Goal: Information Seeking & Learning: Find specific fact

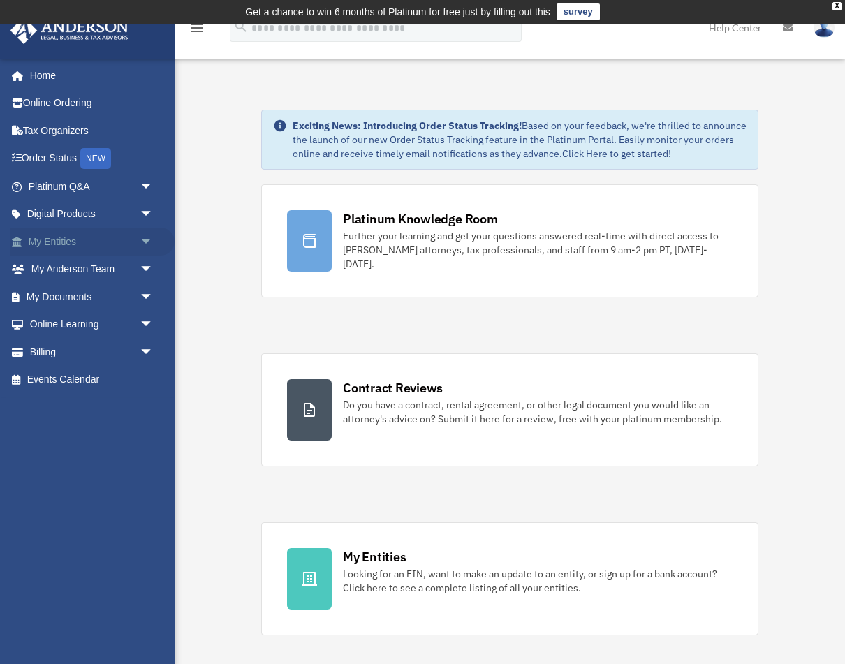
click at [129, 237] on link "My Entities arrow_drop_down" at bounding box center [92, 242] width 165 height 28
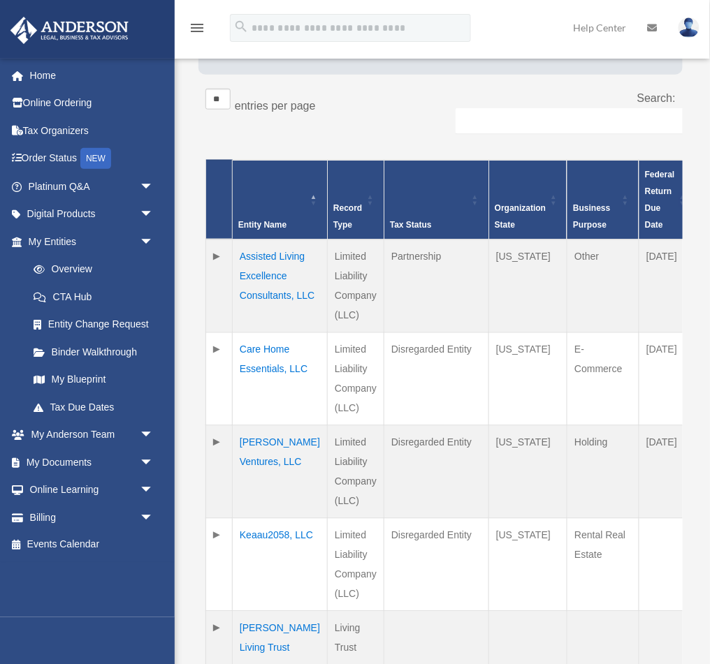
scroll to position [456, 0]
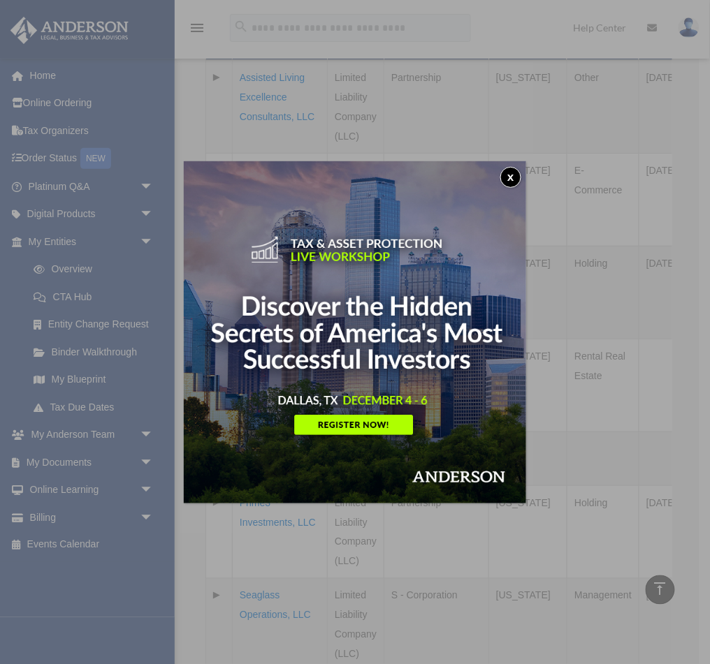
click at [507, 170] on button "x" at bounding box center [510, 177] width 21 height 21
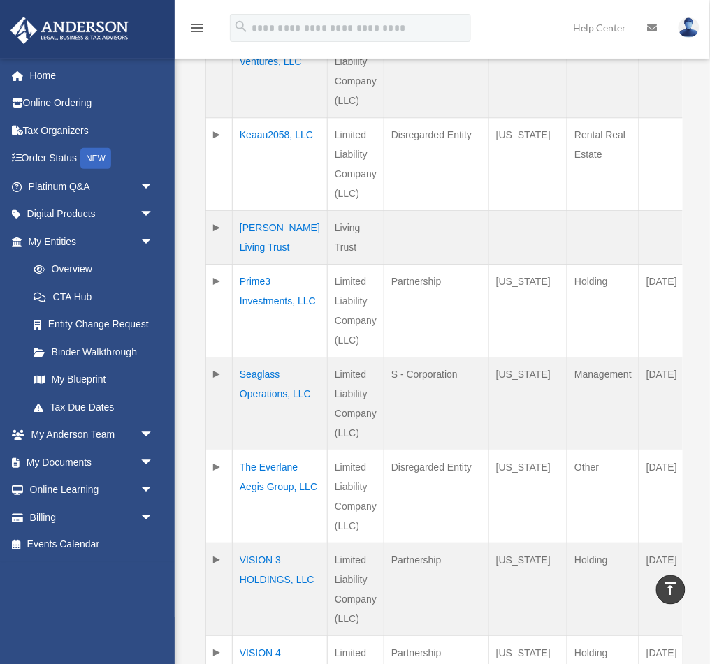
scroll to position [701, 0]
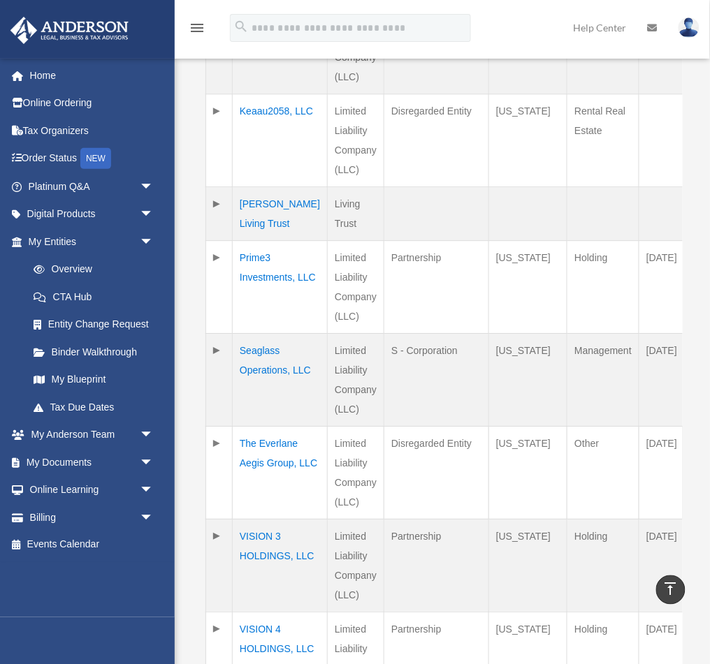
click at [247, 458] on td "The Everlane Aegis Group, LLC" at bounding box center [280, 472] width 95 height 93
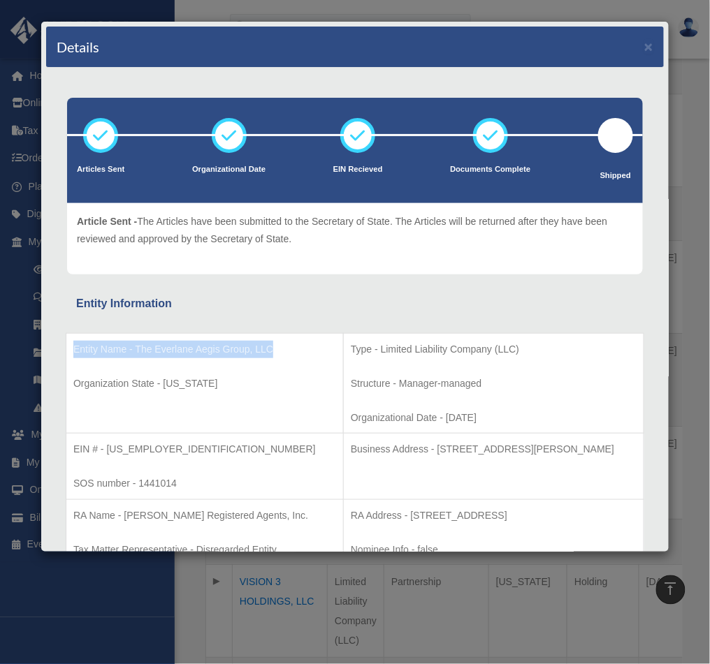
drag, startPoint x: 273, startPoint y: 344, endPoint x: 71, endPoint y: 352, distance: 202.0
click at [71, 352] on td "Entity Name - The Everlane Aegis Group, LLC Organization State - Kentucky" at bounding box center [204, 383] width 277 height 101
click at [143, 353] on p "Entity Name - The Everlane Aegis Group, LLC" at bounding box center [204, 349] width 263 height 17
drag, startPoint x: 136, startPoint y: 350, endPoint x: 273, endPoint y: 347, distance: 137.7
click at [273, 347] on p "Entity Name - The Everlane Aegis Group, LLC" at bounding box center [204, 349] width 263 height 17
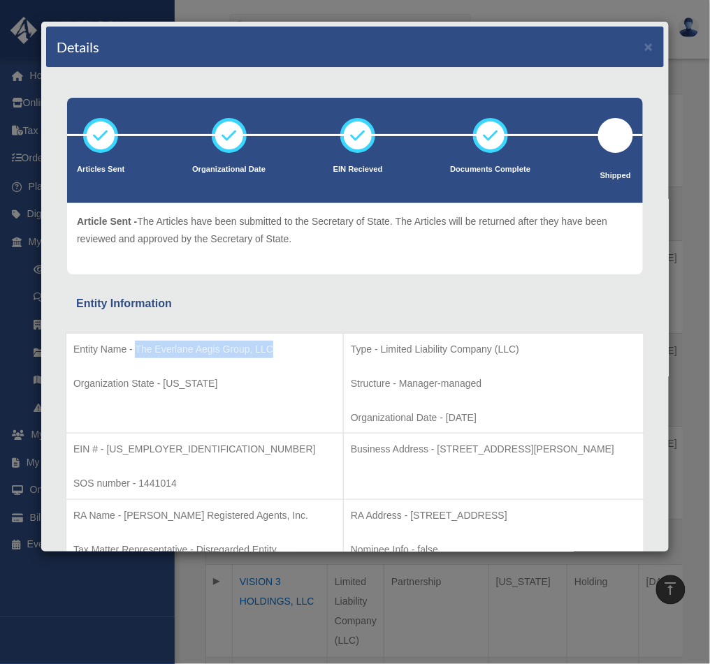
copy p "The Everlane Aegis Group, LLC"
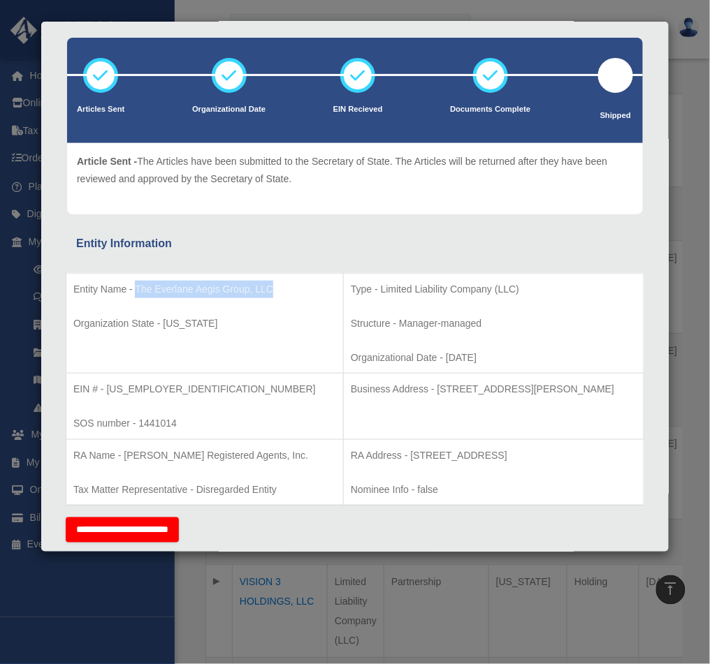
scroll to position [61, 0]
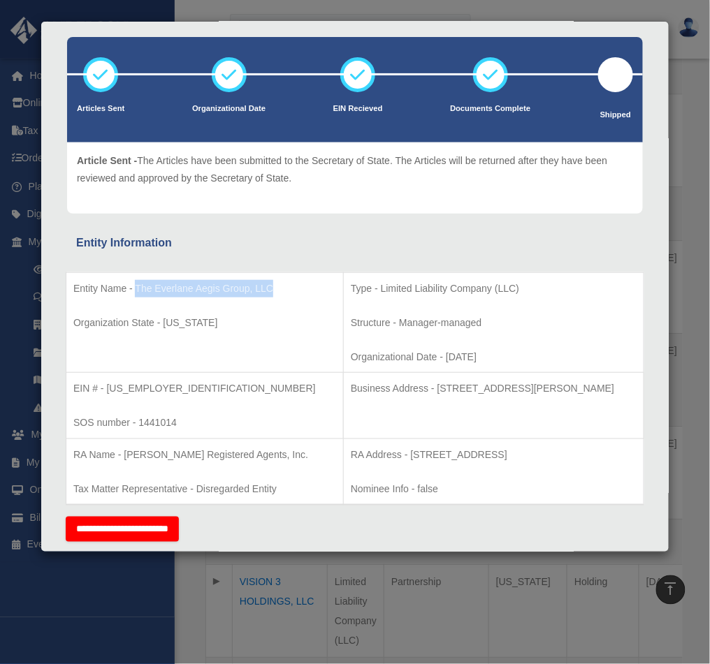
drag, startPoint x: 601, startPoint y: 384, endPoint x: 381, endPoint y: 387, distance: 220.1
click at [381, 387] on p "Business Address - 3225 McLeod Dr, Suite 100, Las Vegas, NV 89121" at bounding box center [494, 388] width 286 height 17
copy p "3225 McLeod Dr, Suite 100, Las Vegas, NV 89121"
drag, startPoint x: 161, startPoint y: 385, endPoint x: 107, endPoint y: 385, distance: 53.8
click at [107, 385] on p "EIN # - 39-2315683" at bounding box center [204, 388] width 263 height 17
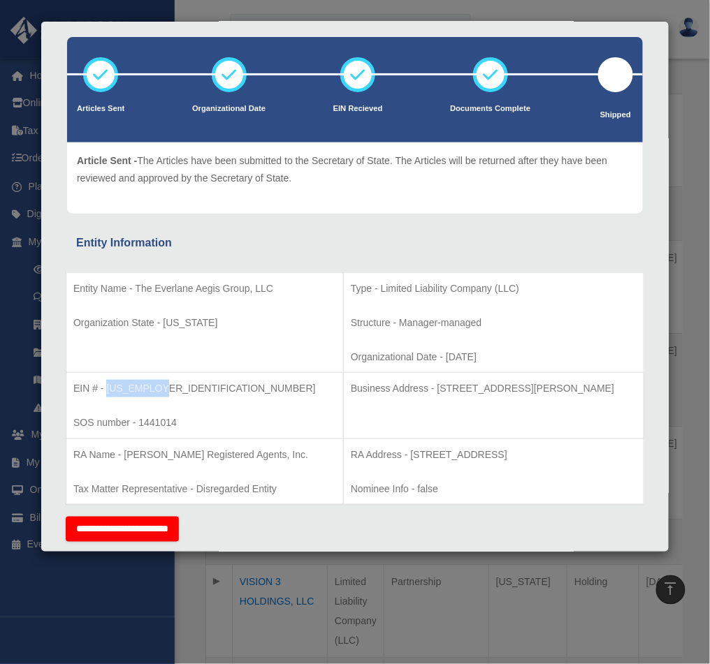
copy p "39-2315683"
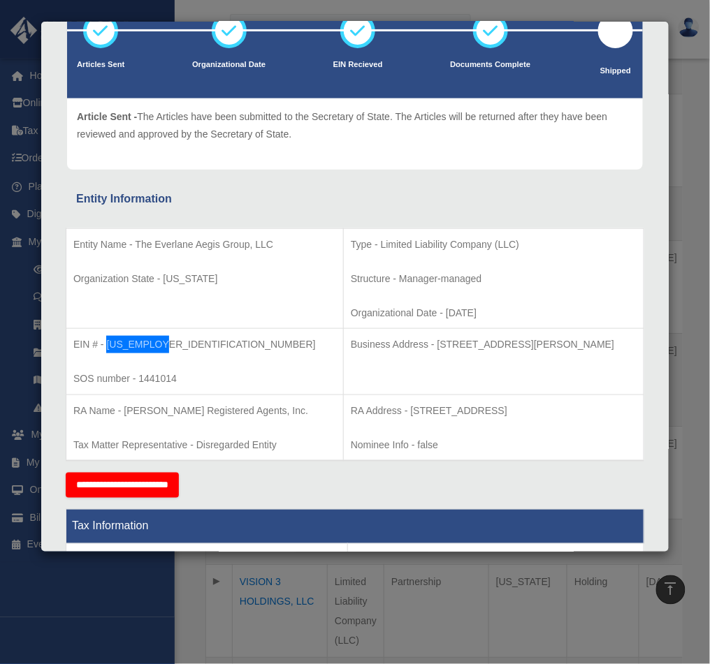
scroll to position [107, 0]
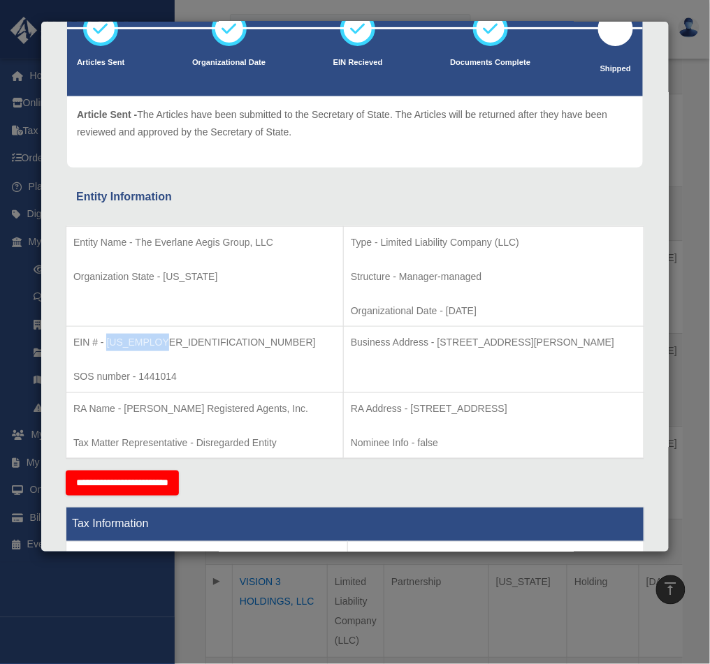
drag, startPoint x: 354, startPoint y: 402, endPoint x: 633, endPoint y: 399, distance: 279.5
click at [633, 400] on p "RA Address - 9900 Corporate Campus Drive, Suite 3000, Louisville, KY 40223" at bounding box center [494, 408] width 286 height 17
copy p "9900 Corporate Campus Drive, Suite 3000, Louisville, KY 40223"
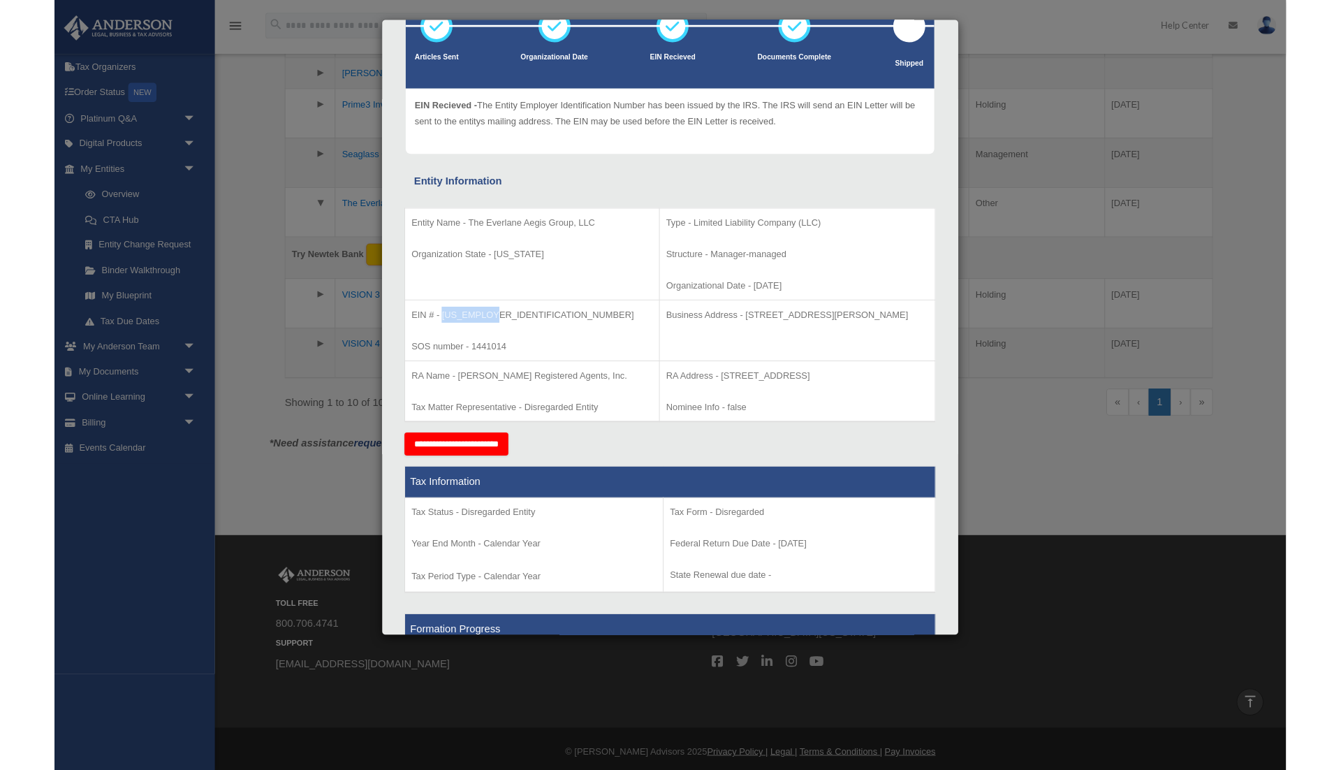
scroll to position [391, 0]
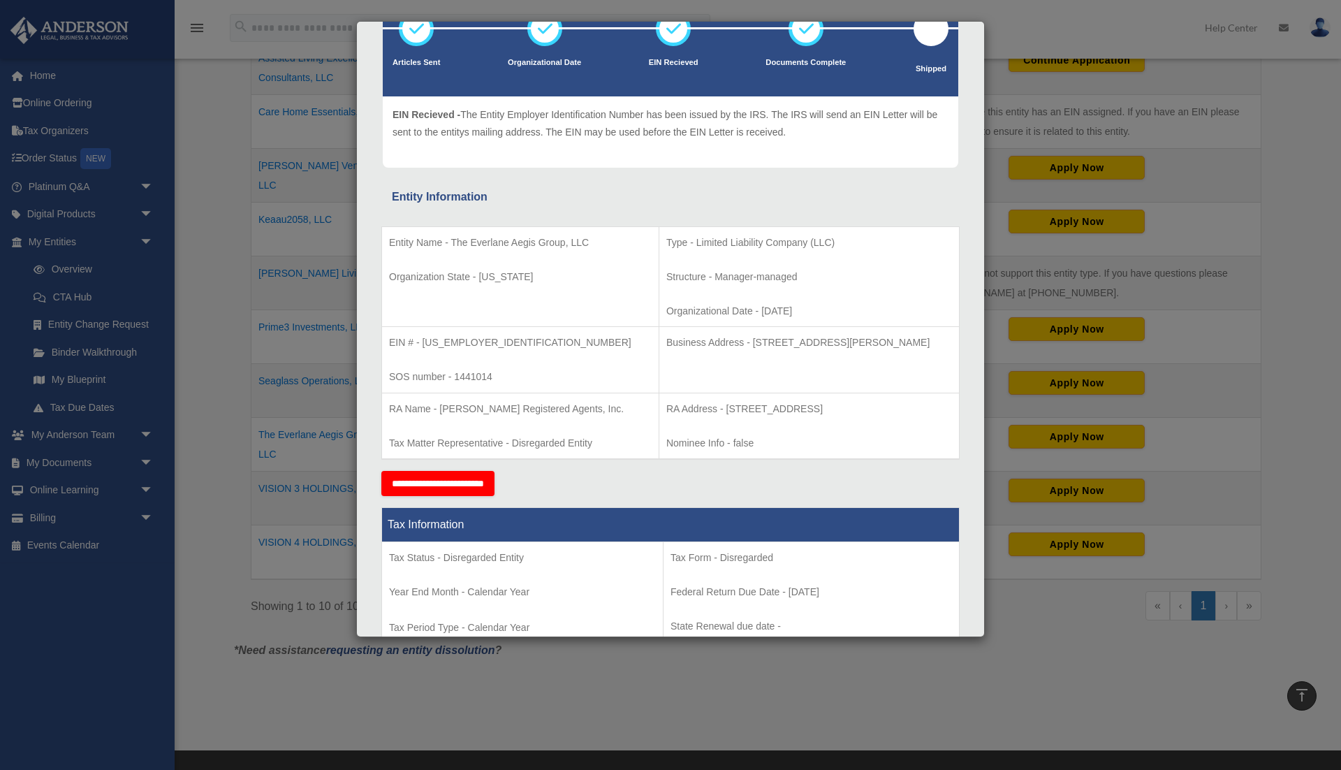
click at [551, 664] on div "Details × Articles Sent Organizational Date" at bounding box center [670, 385] width 1341 height 770
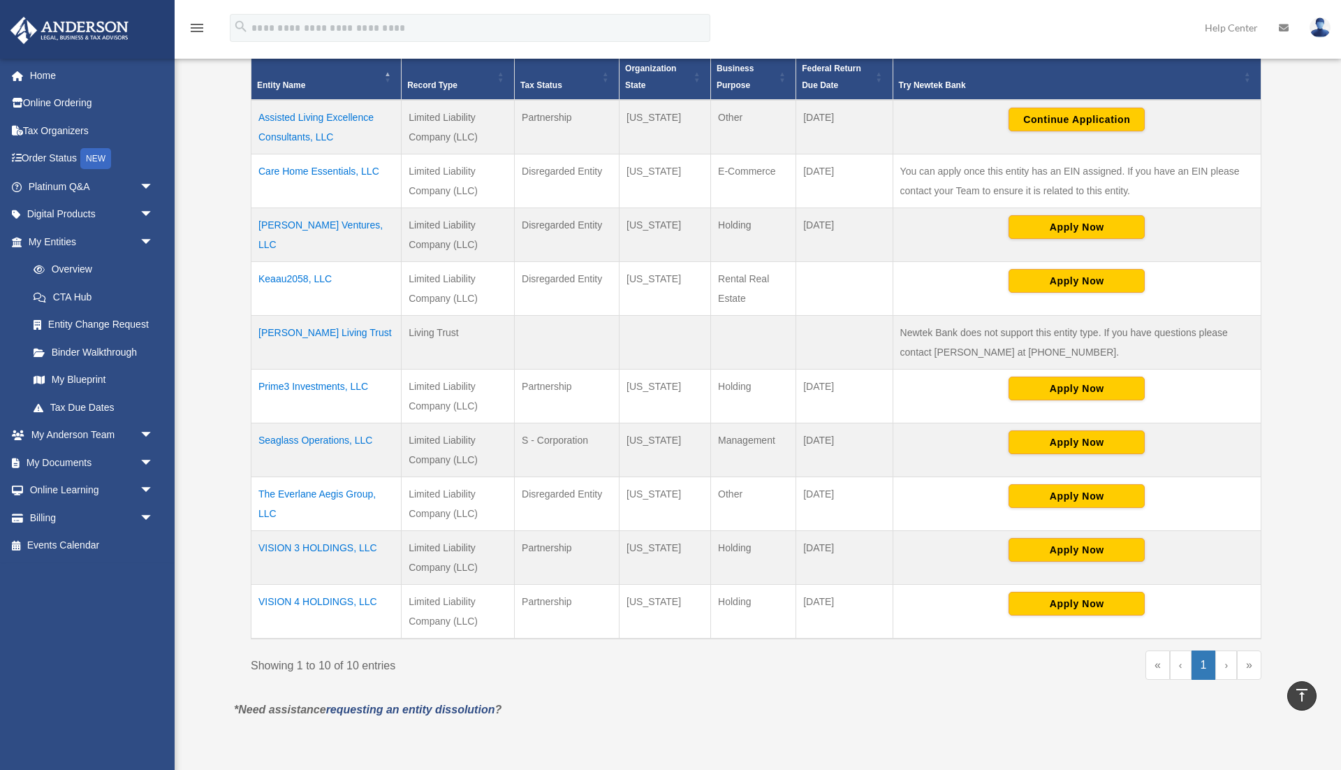
scroll to position [337, 0]
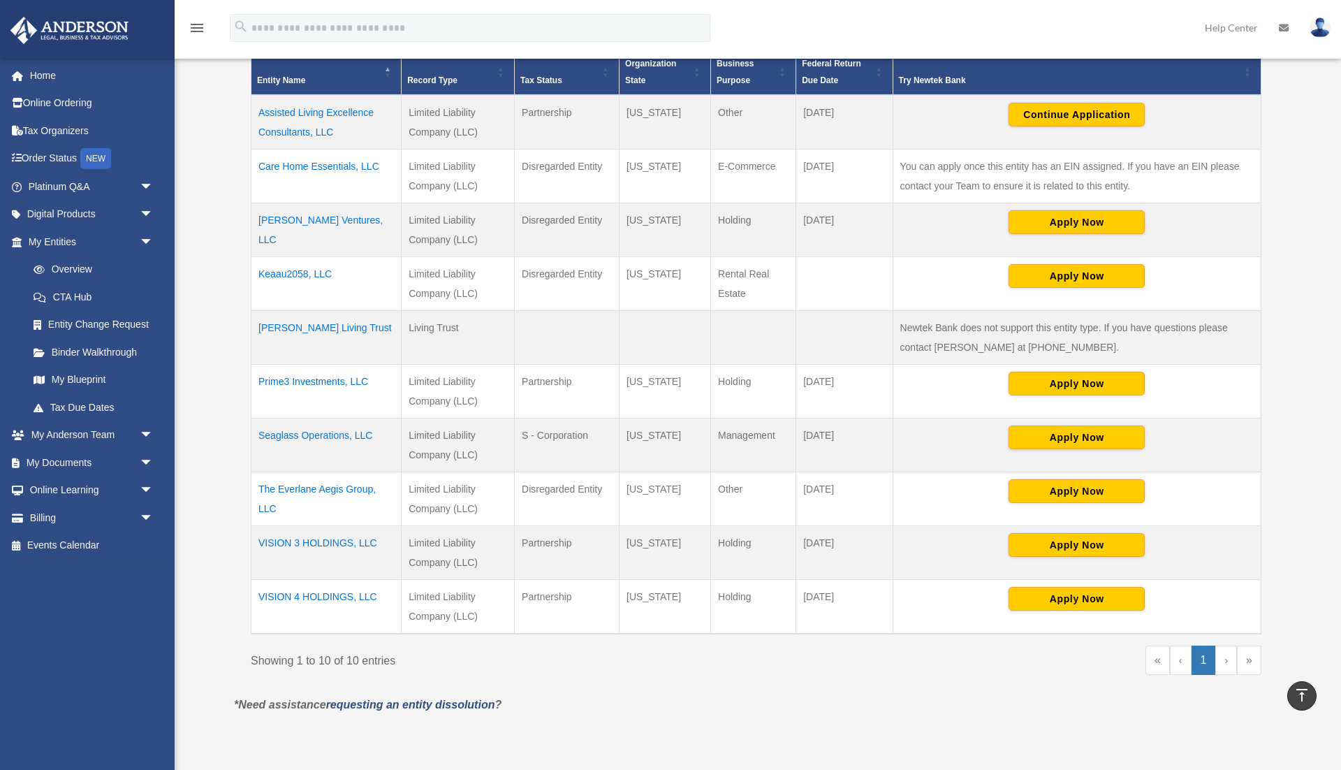
click at [290, 165] on td "Care Home Essentials, LLC" at bounding box center [327, 176] width 150 height 54
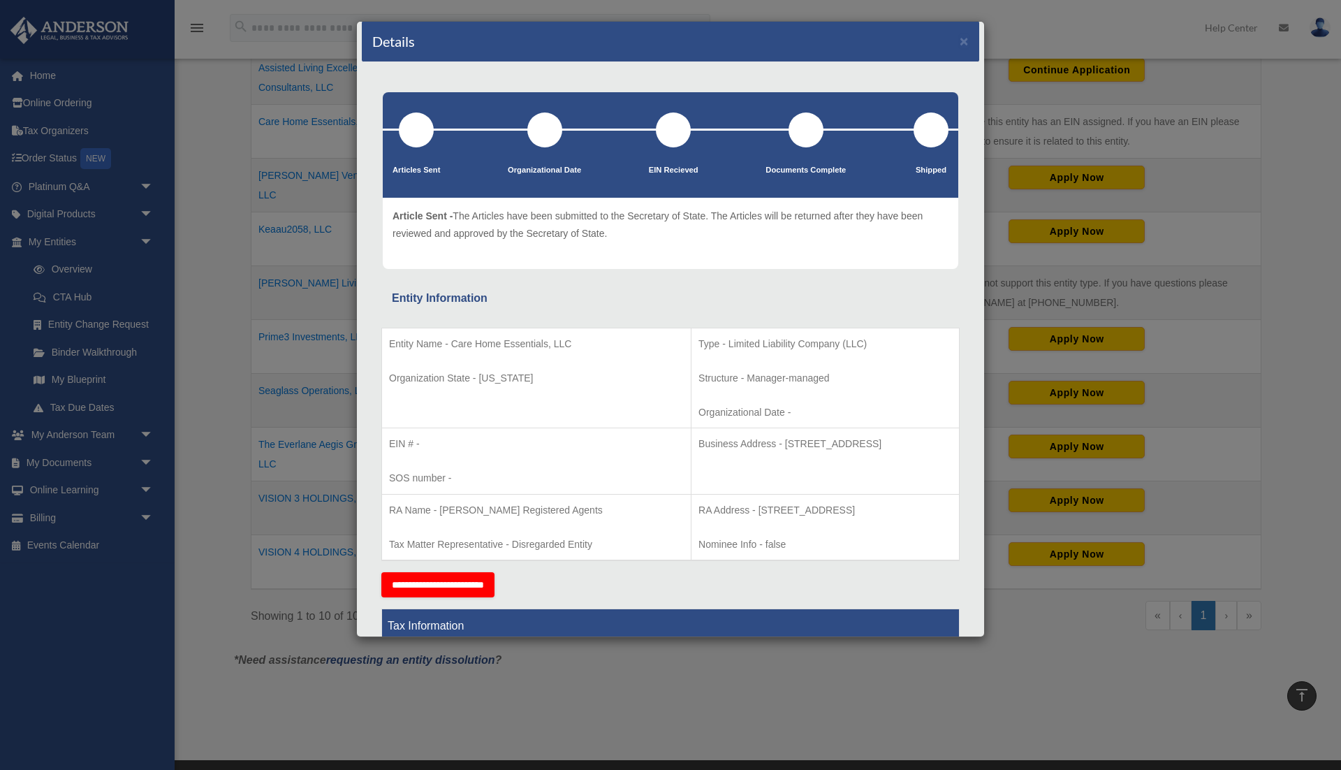
scroll to position [0, 0]
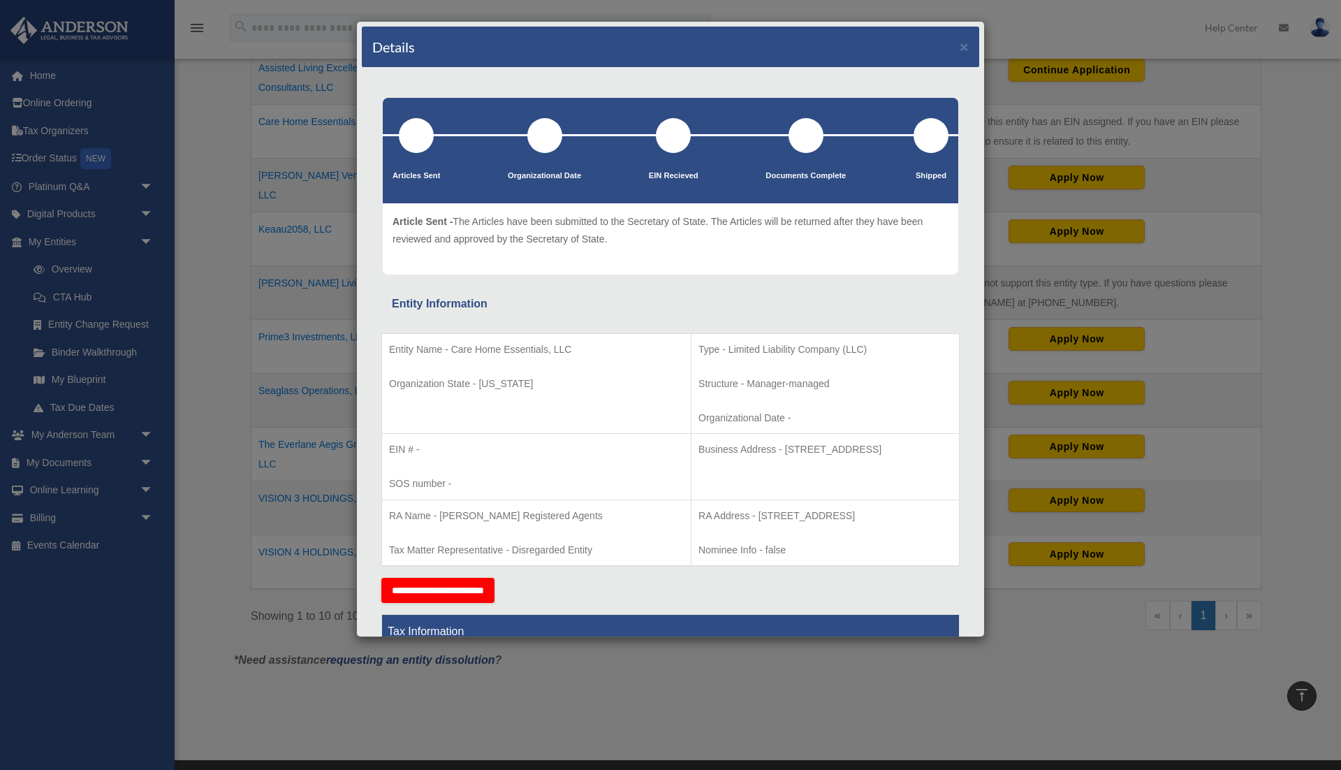
click at [224, 224] on div "Details × Articles Sent Organizational Date" at bounding box center [670, 385] width 1341 height 770
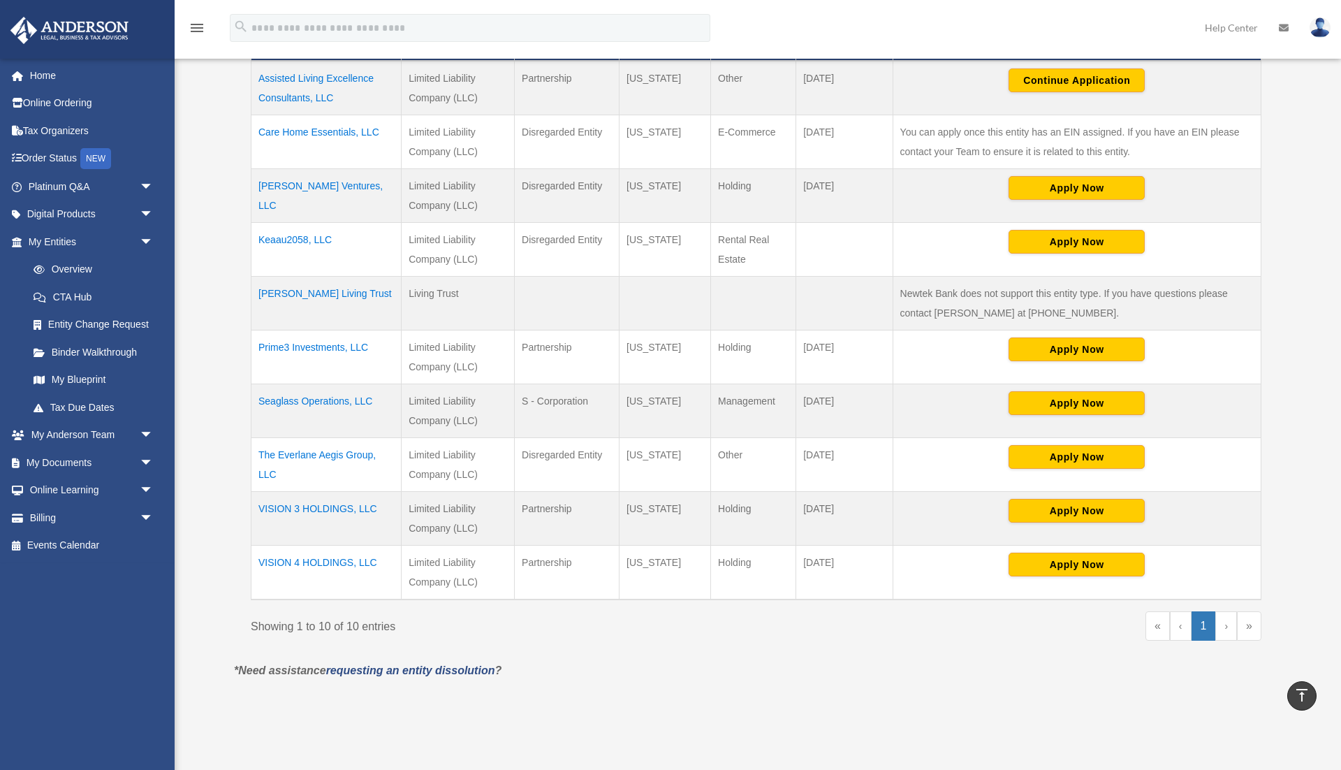
scroll to position [358, 0]
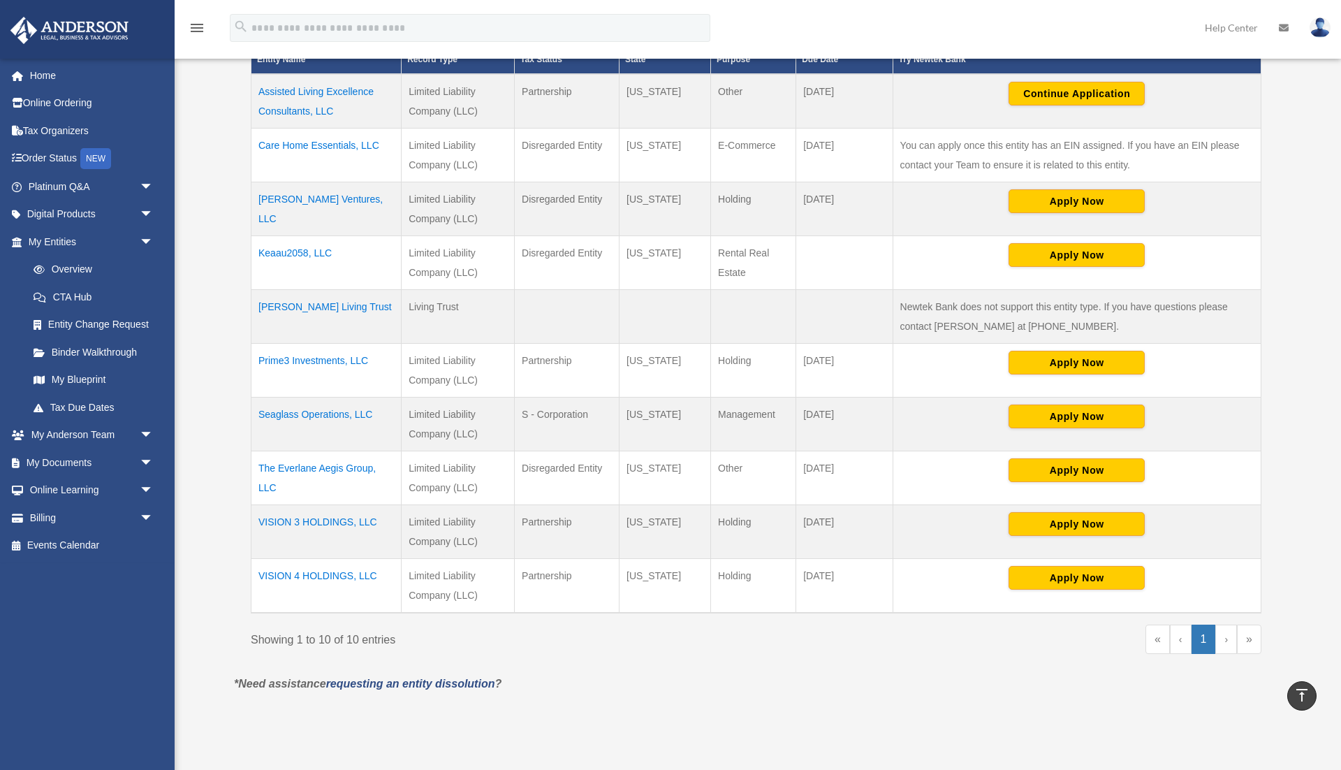
click at [334, 143] on td "Care Home Essentials, LLC" at bounding box center [327, 155] width 150 height 54
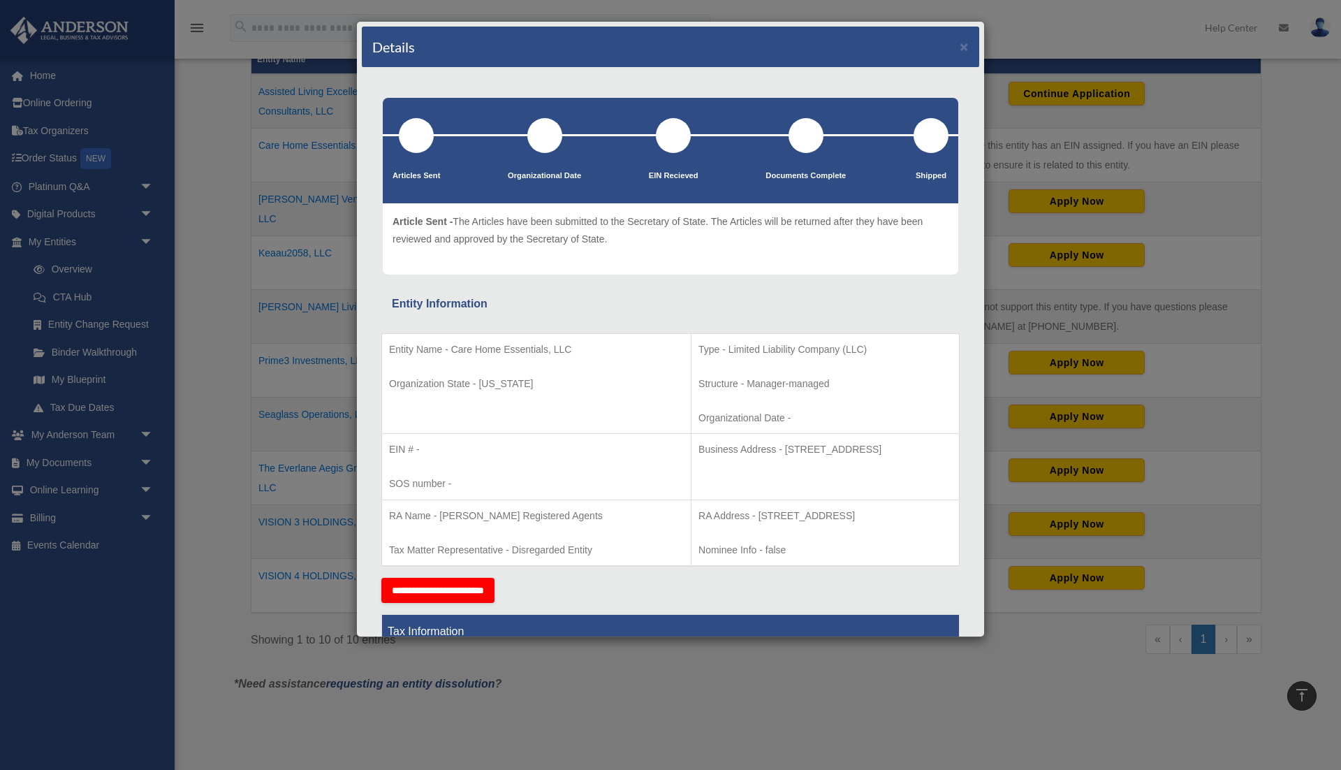
click at [449, 603] on input "**********" at bounding box center [437, 590] width 113 height 25
click at [709, 53] on button "×" at bounding box center [964, 46] width 9 height 15
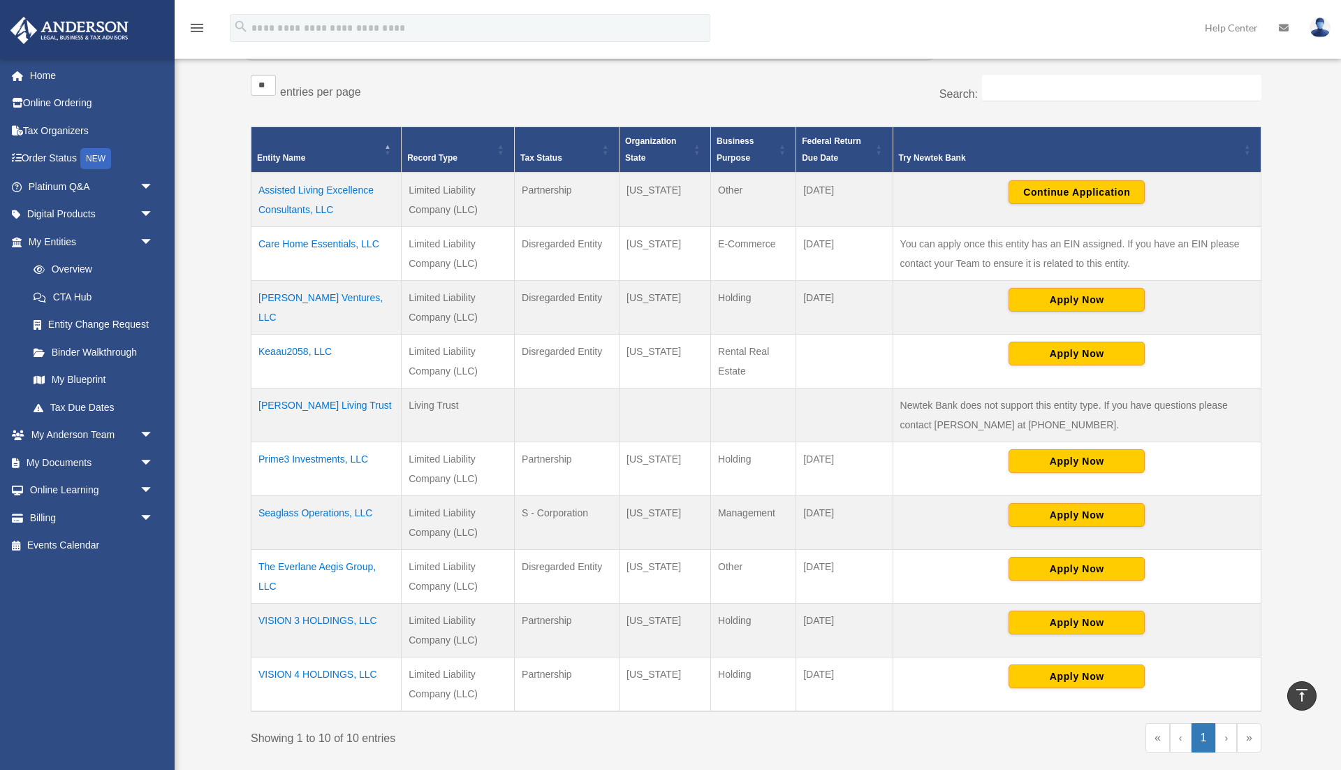
scroll to position [250, 0]
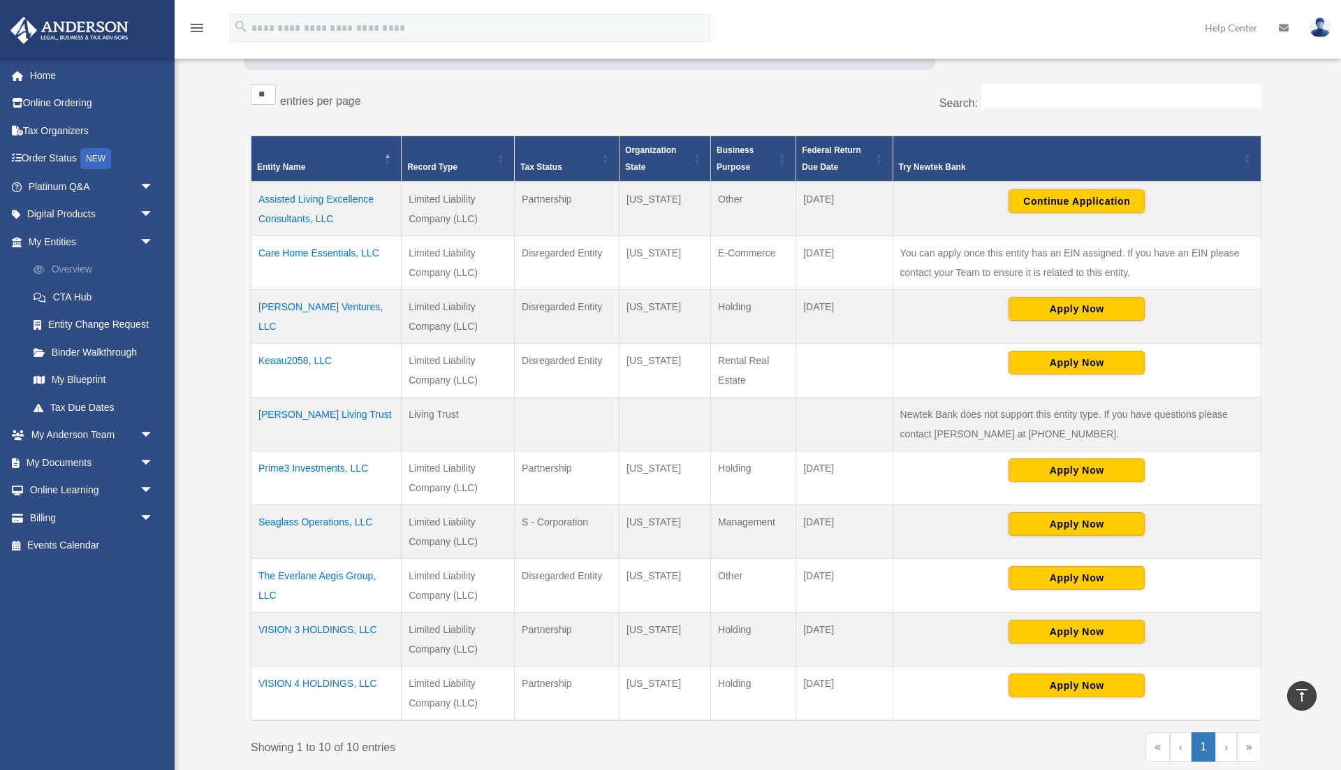
click at [78, 275] on link "Overview" at bounding box center [97, 270] width 155 height 28
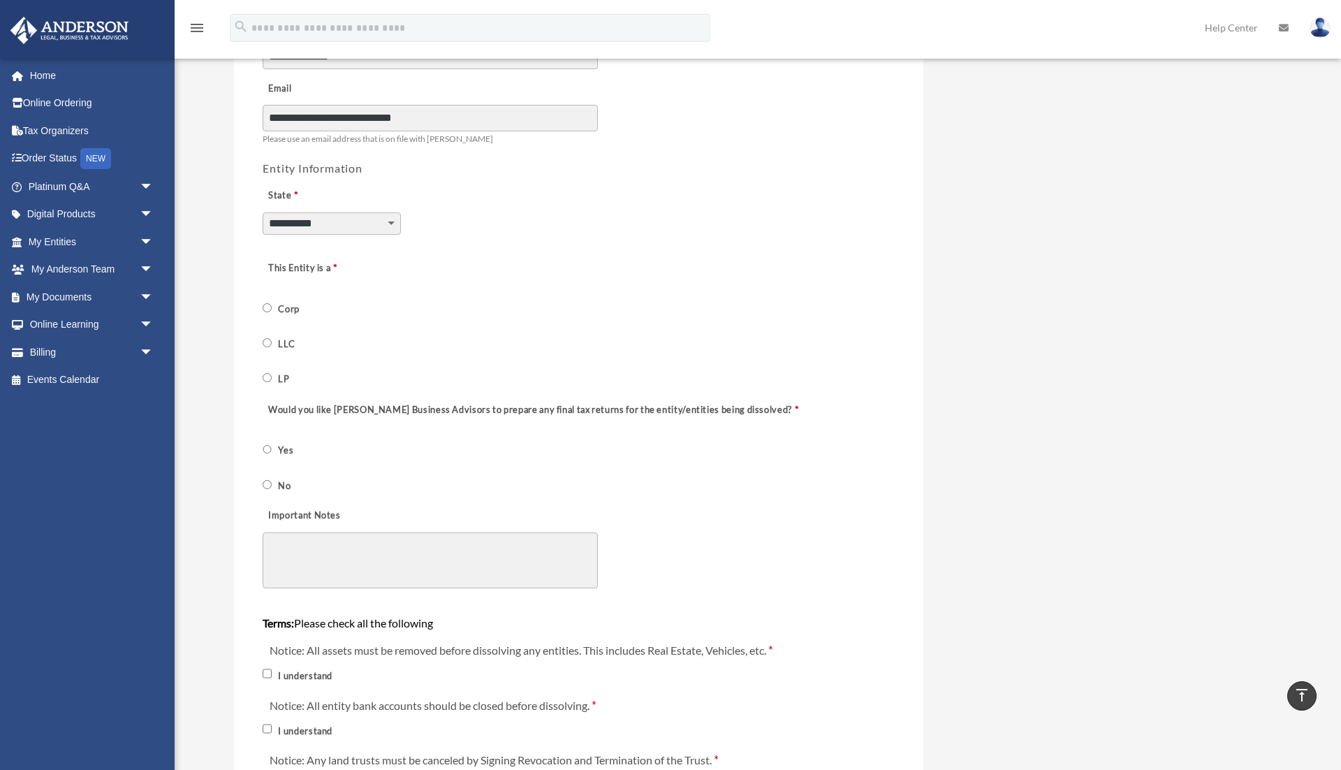
scroll to position [393, 0]
